Goal: Transaction & Acquisition: Purchase product/service

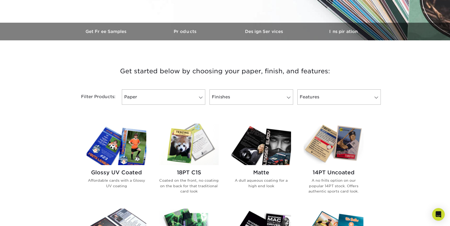
scroll to position [143, 0]
click at [289, 97] on span at bounding box center [288, 97] width 7 height 4
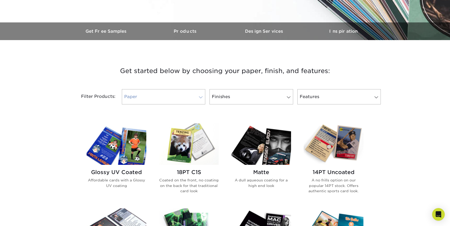
click at [200, 97] on span at bounding box center [200, 97] width 7 height 4
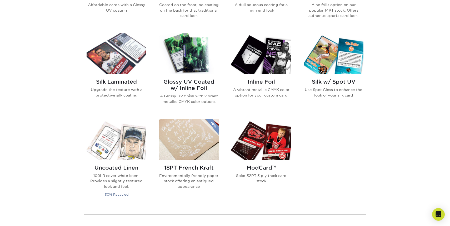
scroll to position [315, 0]
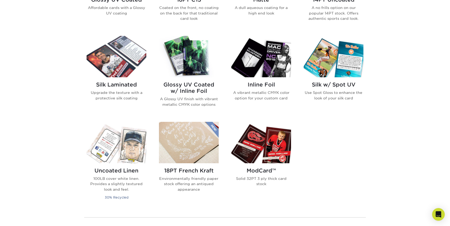
click at [194, 88] on h2 "Glossy UV Coated w/ Inline Foil" at bounding box center [189, 87] width 60 height 13
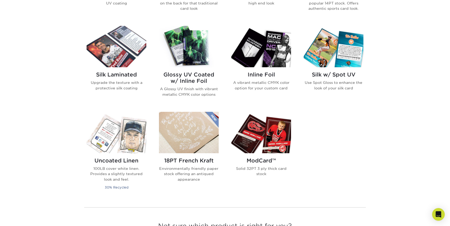
scroll to position [328, 0]
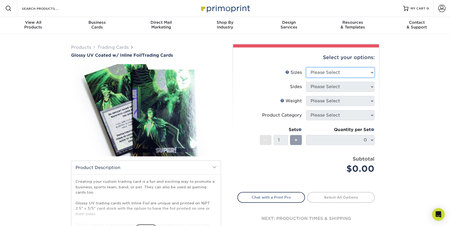
select select "2.50x3.50"
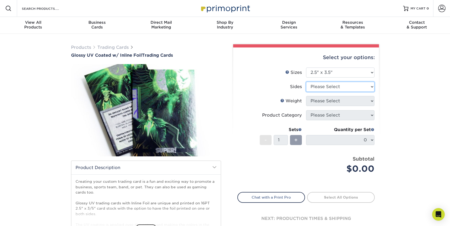
select select "34527644-b4fd-4ffb-9092-1318eefcd9d9"
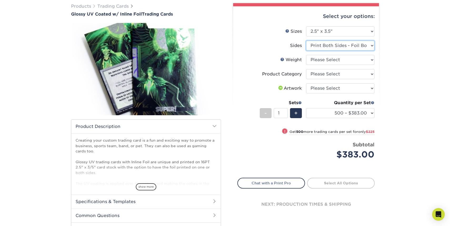
scroll to position [42, 0]
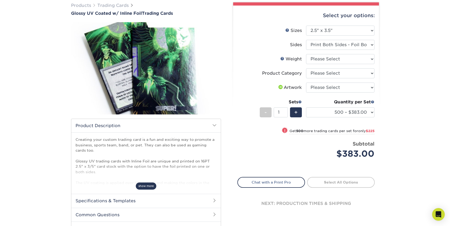
click at [148, 184] on span "show more" at bounding box center [146, 185] width 21 height 7
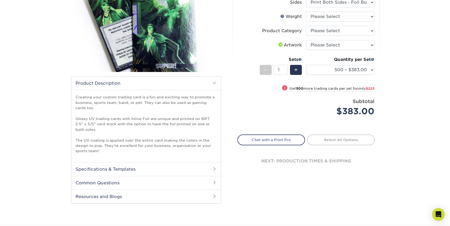
scroll to position [85, 0]
click at [161, 165] on h2 "Specifications & Templates" at bounding box center [146, 169] width 150 height 14
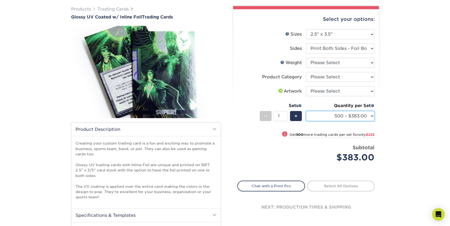
scroll to position [37, 0]
